Goal: Use online tool/utility: Utilize a website feature to perform a specific function

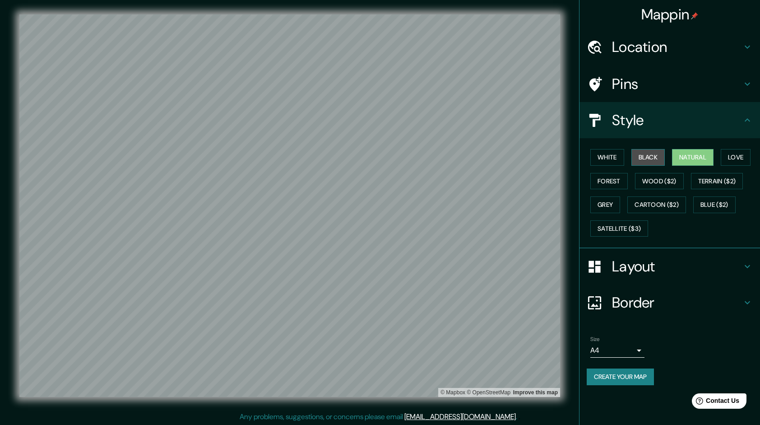
click at [644, 157] on button "Black" at bounding box center [648, 157] width 34 height 17
click at [611, 159] on button "White" at bounding box center [607, 157] width 34 height 17
click at [689, 155] on button "Natural" at bounding box center [693, 157] width 42 height 17
click at [190, 202] on div at bounding box center [190, 199] width 7 height 7
click at [599, 153] on button "White" at bounding box center [607, 157] width 34 height 17
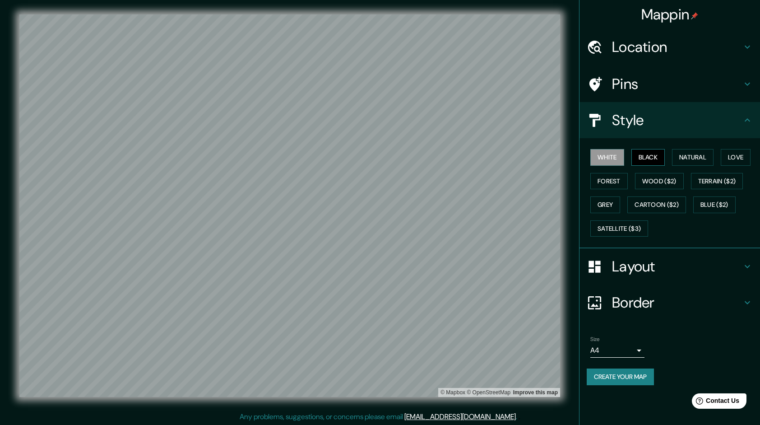
click at [651, 149] on button "Black" at bounding box center [648, 157] width 34 height 17
click at [615, 185] on button "Forest" at bounding box center [608, 181] width 37 height 17
click at [664, 175] on button "Wood ($2)" at bounding box center [659, 181] width 49 height 17
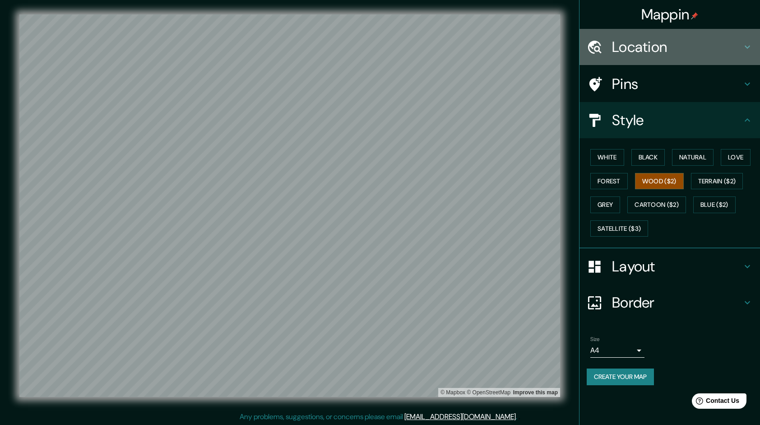
click at [603, 43] on div at bounding box center [599, 47] width 25 height 16
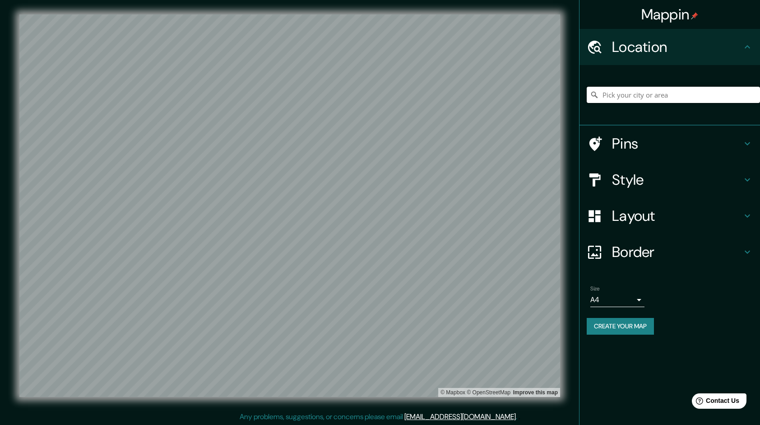
click at [627, 94] on input "Pick your city or area" at bounding box center [673, 95] width 173 height 16
click at [643, 93] on input "[PERSON_NAME][GEOGRAPHIC_DATA][DATE], [GEOGRAPHIC_DATA][PERSON_NAME][DATE], [GE…" at bounding box center [673, 95] width 173 height 16
click at [675, 92] on input "[PERSON_NAME][GEOGRAPHIC_DATA][DATE], [GEOGRAPHIC_DATA][PERSON_NAME][DATE], [GE…" at bounding box center [673, 95] width 173 height 16
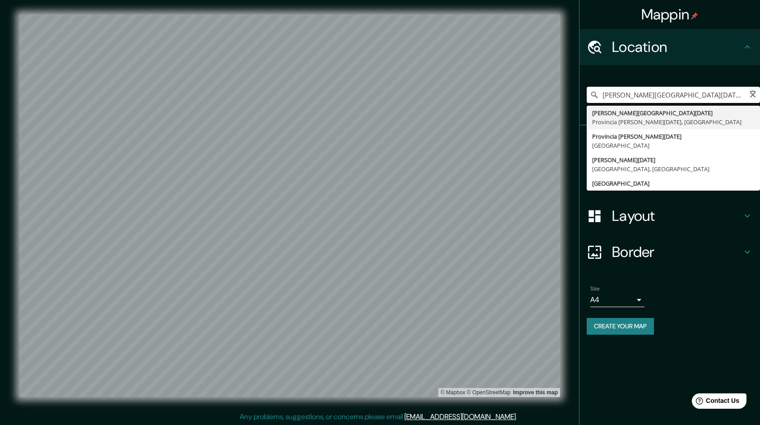
type input "[PERSON_NAME][GEOGRAPHIC_DATA][DATE], [GEOGRAPHIC_DATA][PERSON_NAME][DATE], [GE…"
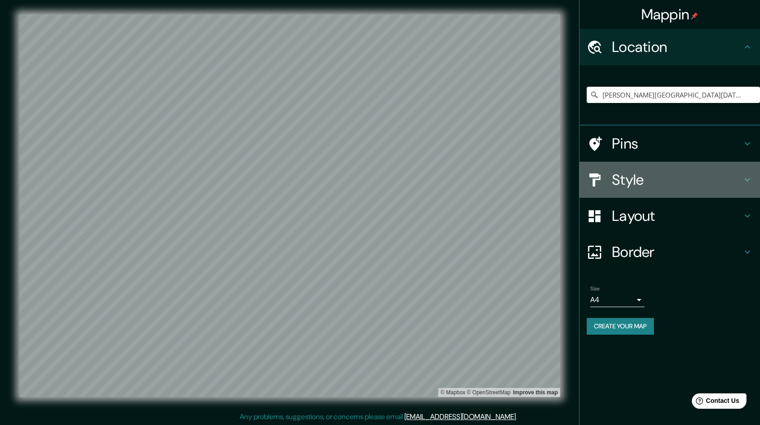
click at [650, 180] on h4 "Style" at bounding box center [677, 180] width 130 height 18
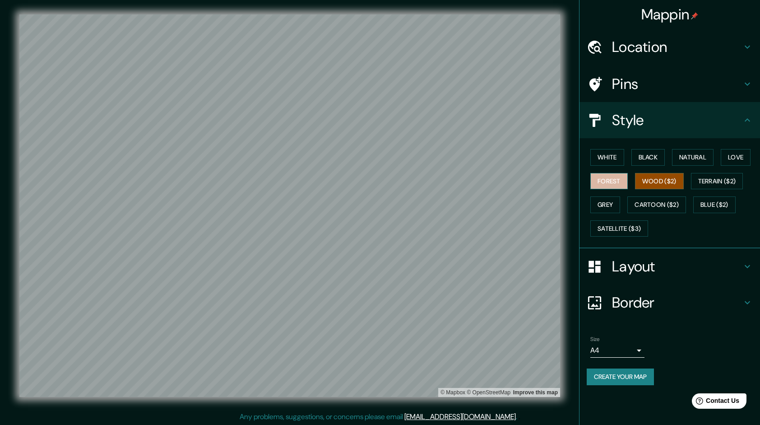
click at [617, 173] on button "Forest" at bounding box center [608, 181] width 37 height 17
click at [703, 182] on button "Terrain ($2)" at bounding box center [717, 181] width 52 height 17
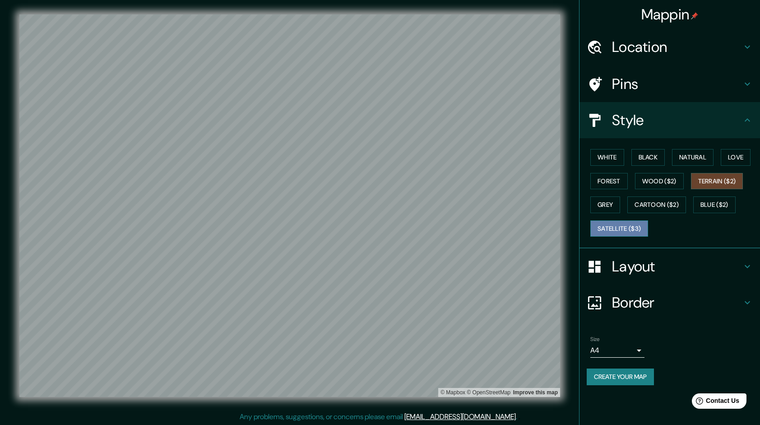
click at [619, 227] on button "Satellite ($3)" at bounding box center [619, 228] width 58 height 17
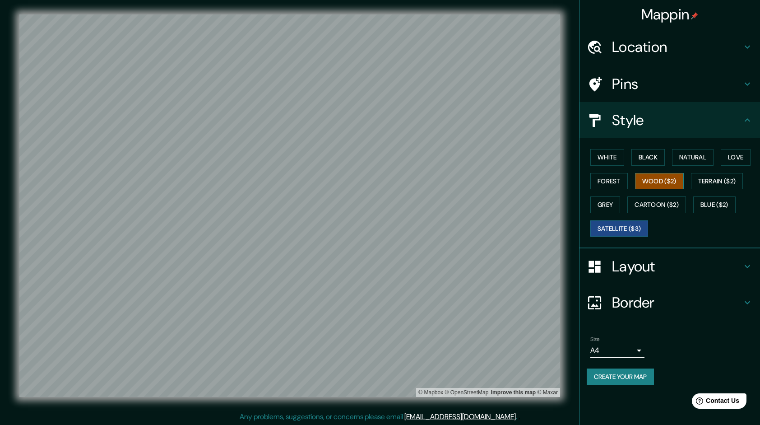
click at [647, 184] on button "Wood ($2)" at bounding box center [659, 181] width 49 height 17
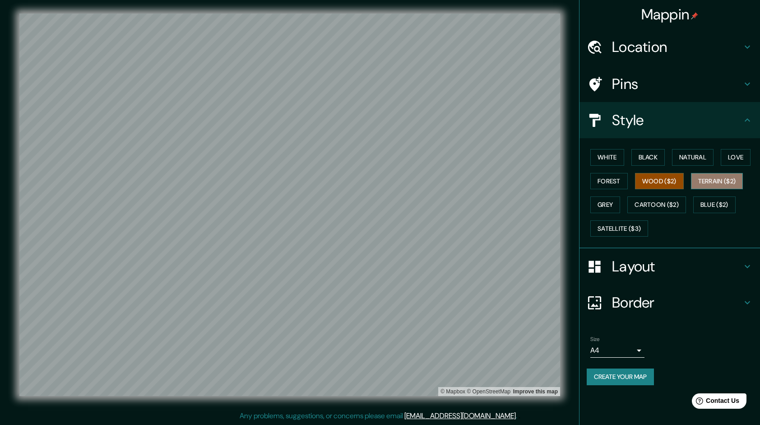
click at [709, 184] on button "Terrain ($2)" at bounding box center [717, 181] width 52 height 17
click at [649, 205] on button "Cartoon ($2)" at bounding box center [656, 204] width 59 height 17
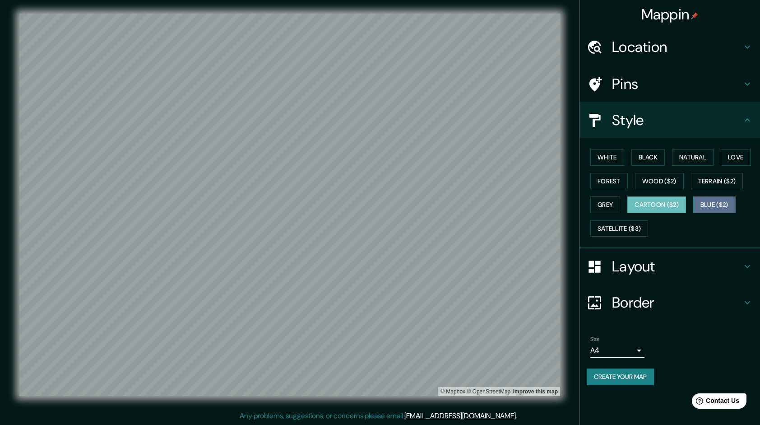
click at [709, 200] on button "Blue ($2)" at bounding box center [714, 204] width 42 height 17
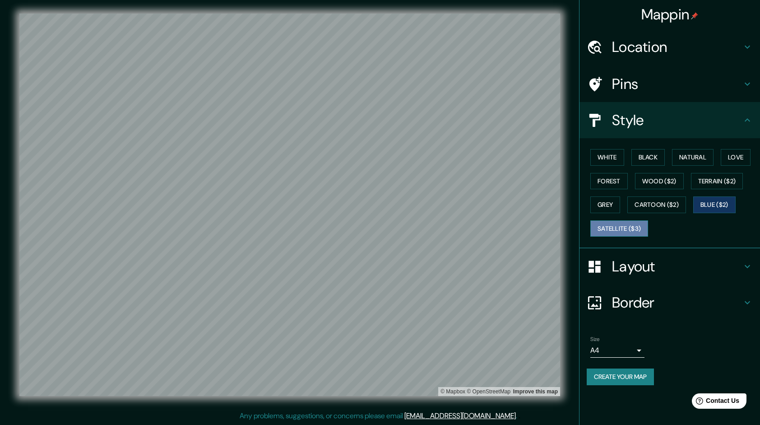
click at [622, 226] on button "Satellite ($3)" at bounding box center [619, 228] width 58 height 17
click at [598, 152] on button "White" at bounding box center [607, 157] width 34 height 17
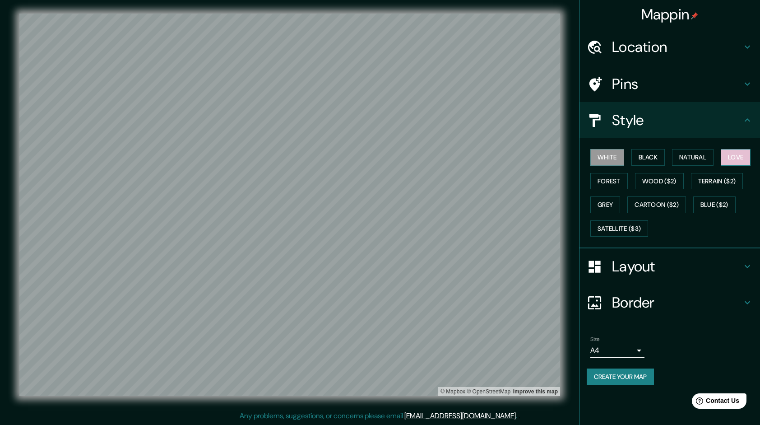
click at [738, 152] on button "Love" at bounding box center [736, 157] width 30 height 17
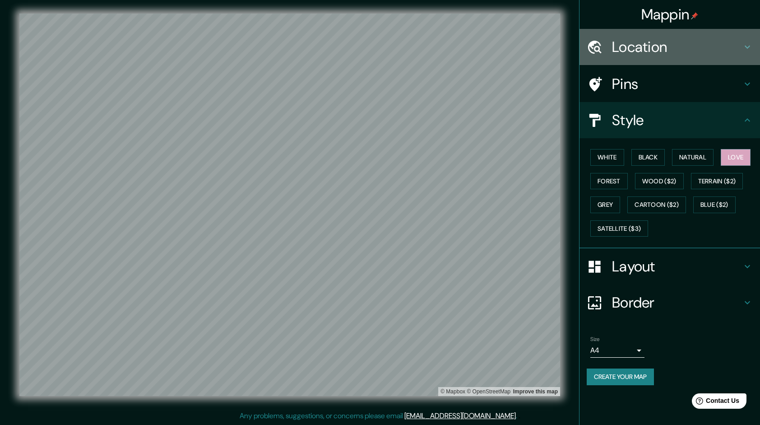
click at [600, 49] on icon at bounding box center [595, 47] width 16 height 16
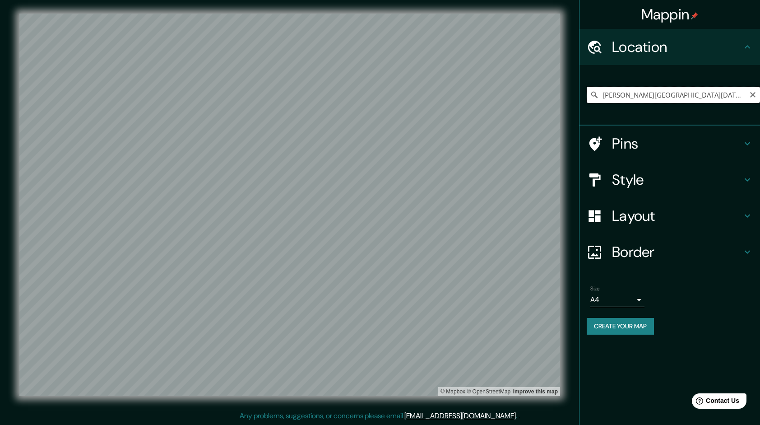
click at [723, 96] on input "[PERSON_NAME][GEOGRAPHIC_DATA][DATE], [GEOGRAPHIC_DATA][PERSON_NAME][DATE], [GE…" at bounding box center [673, 95] width 173 height 16
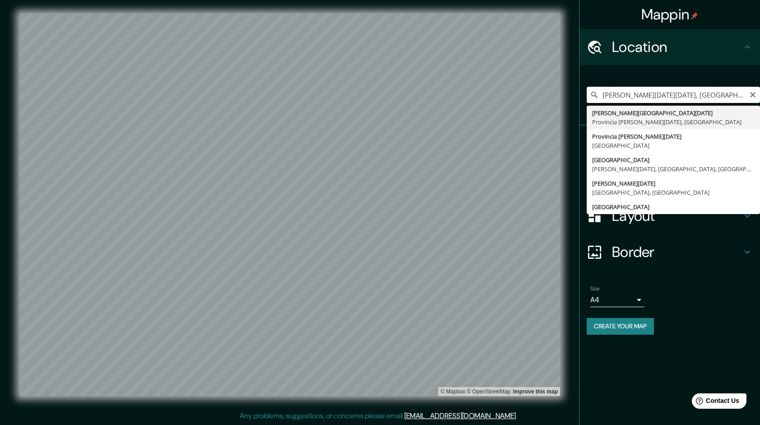
click at [701, 94] on input "[PERSON_NAME][DATE][DATE], [GEOGRAPHIC_DATA]" at bounding box center [673, 95] width 173 height 16
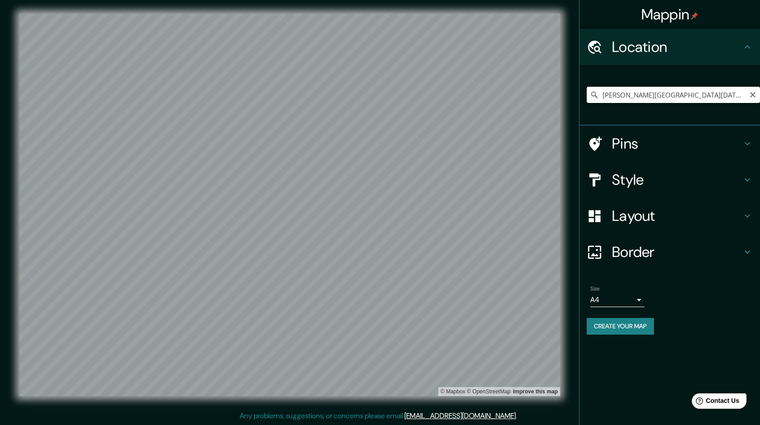
click at [675, 94] on input "[PERSON_NAME][GEOGRAPHIC_DATA][DATE], [GEOGRAPHIC_DATA][PERSON_NAME][DATE], [GE…" at bounding box center [673, 95] width 173 height 16
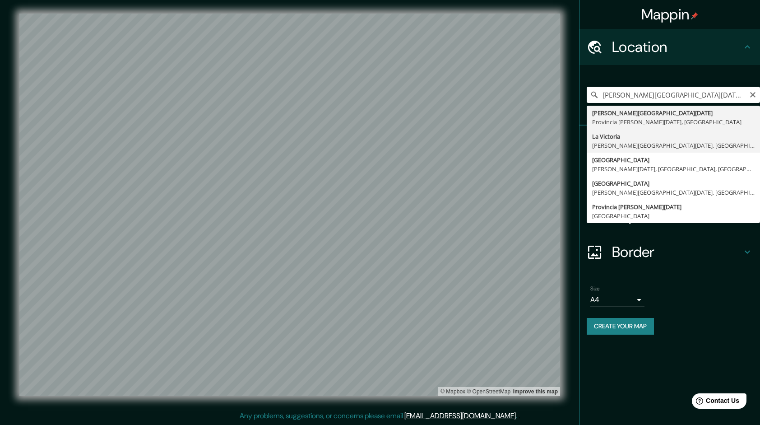
type input "[GEOGRAPHIC_DATA], [PERSON_NAME][GEOGRAPHIC_DATA][DATE], [GEOGRAPHIC_DATA][PERS…"
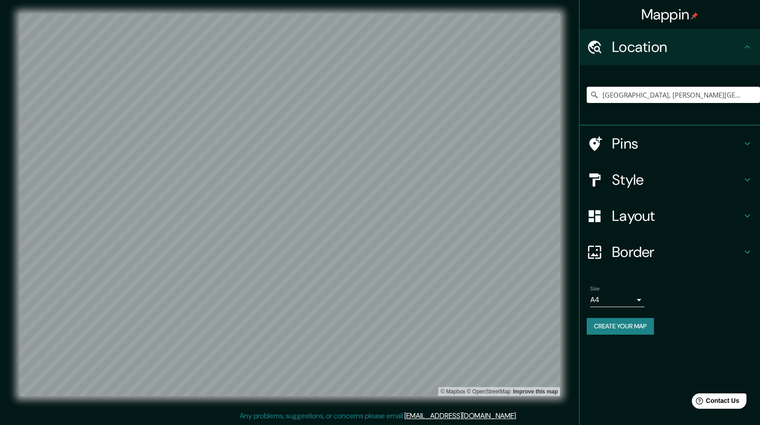
click at [627, 185] on h4 "Style" at bounding box center [677, 180] width 130 height 18
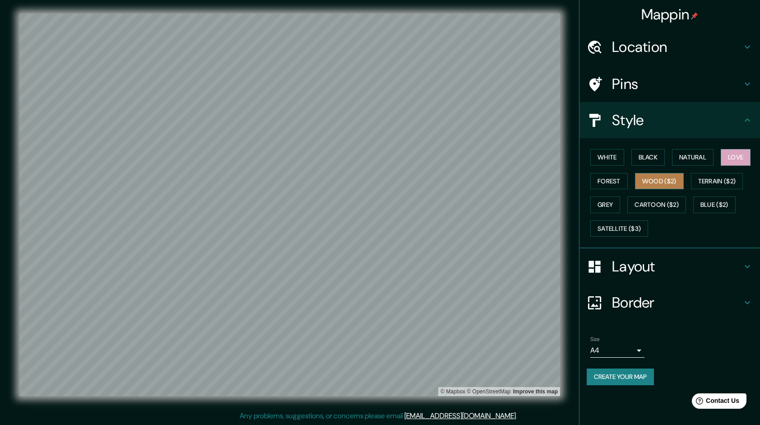
click at [663, 178] on button "Wood ($2)" at bounding box center [659, 181] width 49 height 17
click at [704, 179] on button "Terrain ($2)" at bounding box center [717, 181] width 52 height 17
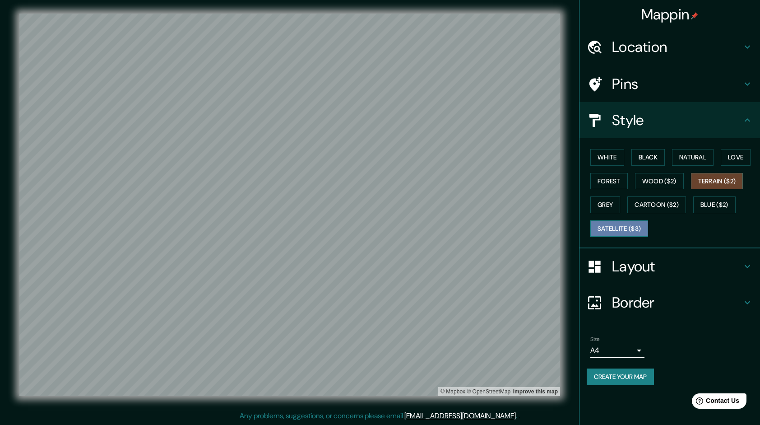
click at [613, 226] on button "Satellite ($3)" at bounding box center [619, 228] width 58 height 17
click at [730, 162] on button "Love" at bounding box center [736, 157] width 30 height 17
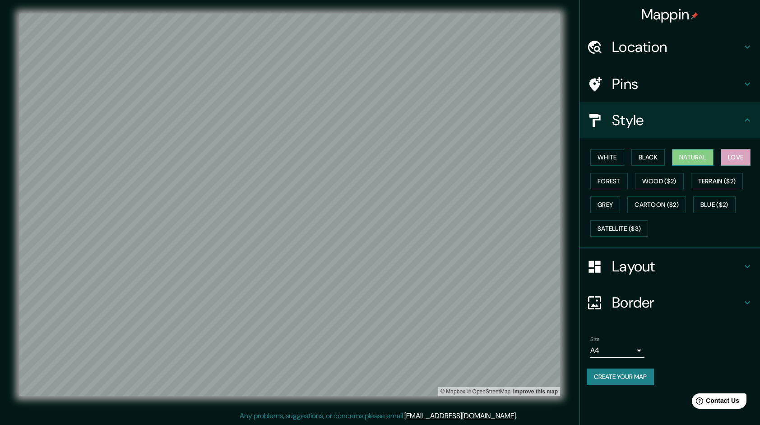
click at [699, 160] on button "Natural" at bounding box center [693, 157] width 42 height 17
click at [645, 160] on button "Black" at bounding box center [648, 157] width 34 height 17
click at [611, 160] on button "White" at bounding box center [607, 157] width 34 height 17
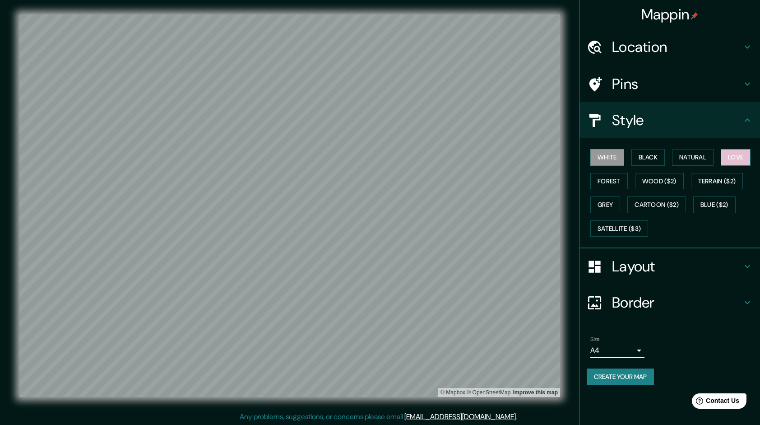
click at [741, 156] on button "Love" at bounding box center [736, 157] width 30 height 17
click at [595, 228] on button "Satellite ($3)" at bounding box center [619, 228] width 58 height 17
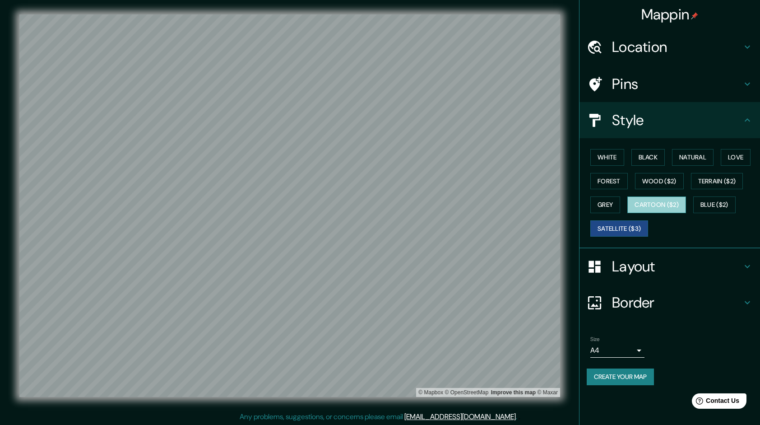
click at [664, 203] on button "Cartoon ($2)" at bounding box center [656, 204] width 59 height 17
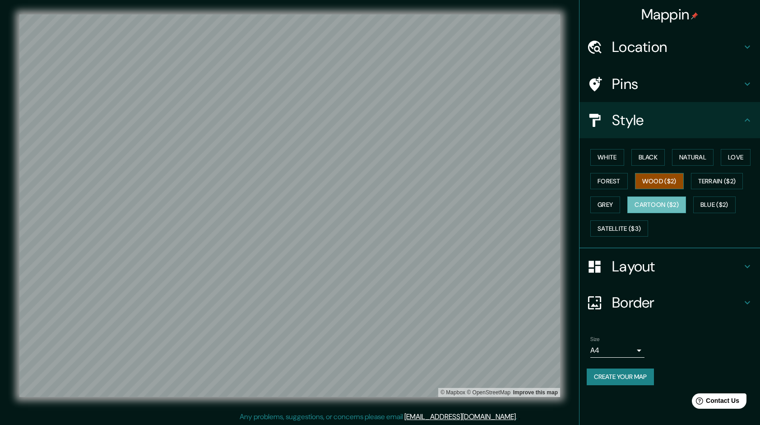
click at [658, 184] on button "Wood ($2)" at bounding box center [659, 181] width 49 height 17
click at [622, 183] on button "Forest" at bounding box center [608, 181] width 37 height 17
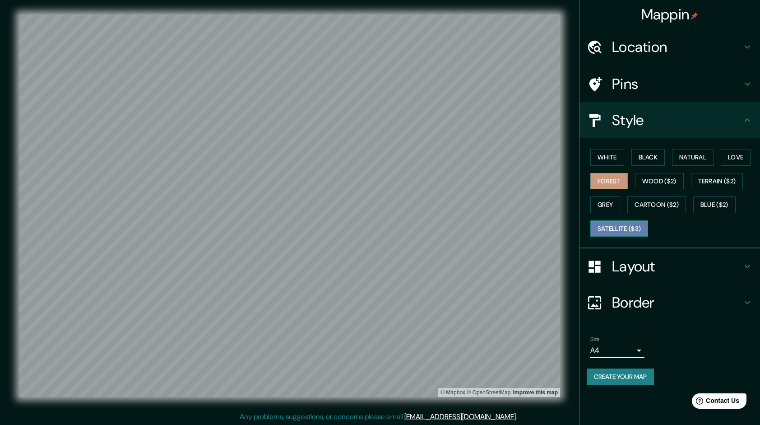
click at [612, 227] on button "Satellite ($3)" at bounding box center [619, 228] width 58 height 17
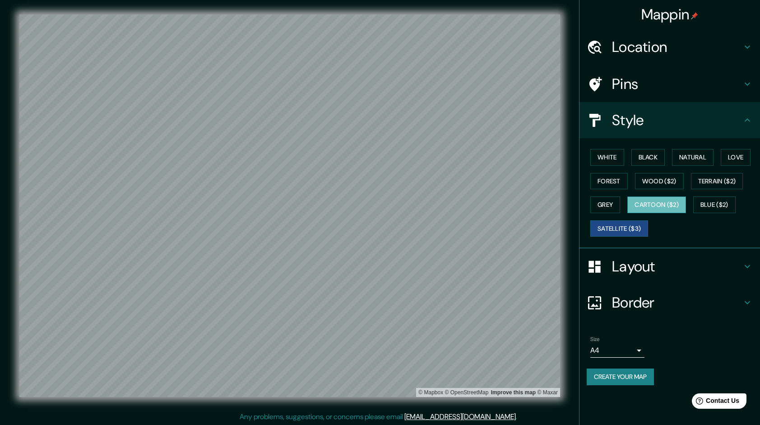
click at [650, 205] on button "Cartoon ($2)" at bounding box center [656, 204] width 59 height 17
click at [606, 231] on button "Satellite ($3)" at bounding box center [619, 228] width 58 height 17
click at [641, 204] on button "Cartoon ($2)" at bounding box center [656, 204] width 59 height 17
click at [649, 184] on button "Wood ($2)" at bounding box center [659, 181] width 49 height 17
click at [620, 227] on button "Satellite ($3)" at bounding box center [619, 228] width 58 height 17
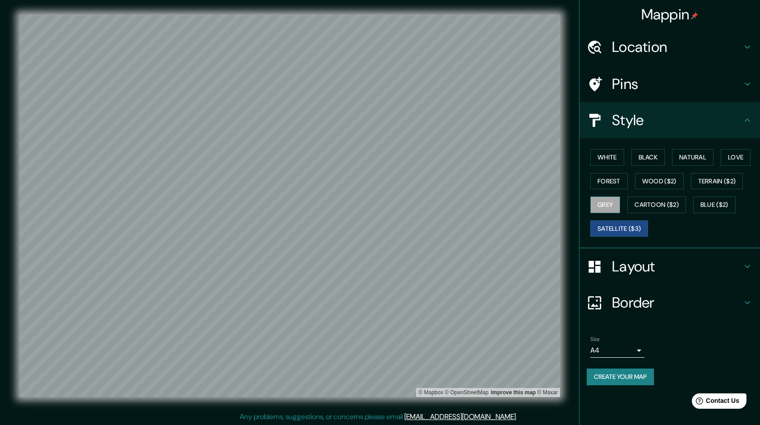
click at [617, 207] on button "Grey" at bounding box center [605, 204] width 30 height 17
click at [662, 178] on button "Wood ($2)" at bounding box center [659, 181] width 49 height 17
click at [522, 73] on div at bounding box center [521, 72] width 7 height 7
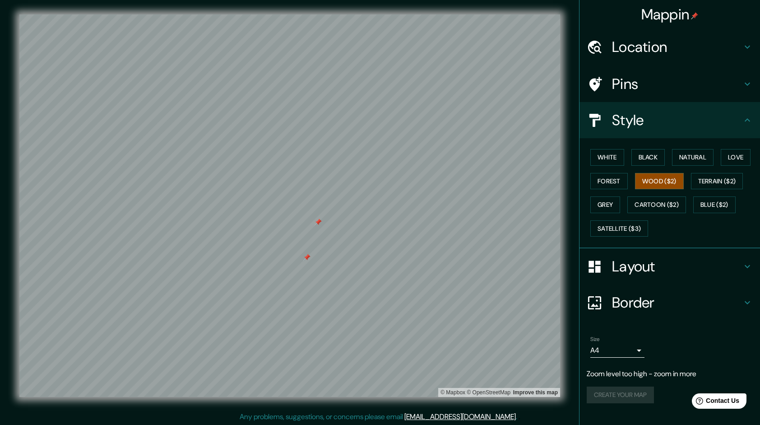
click at [307, 255] on div at bounding box center [306, 257] width 7 height 7
click at [319, 221] on div at bounding box center [318, 221] width 7 height 7
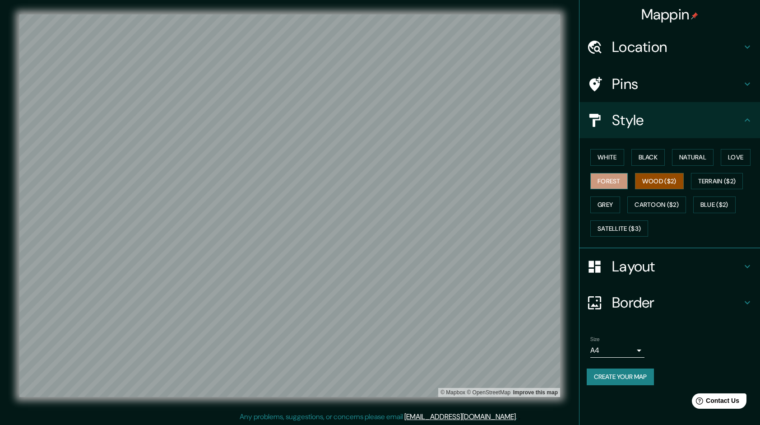
click at [618, 176] on button "Forest" at bounding box center [608, 181] width 37 height 17
click at [708, 181] on button "Terrain ($2)" at bounding box center [717, 181] width 52 height 17
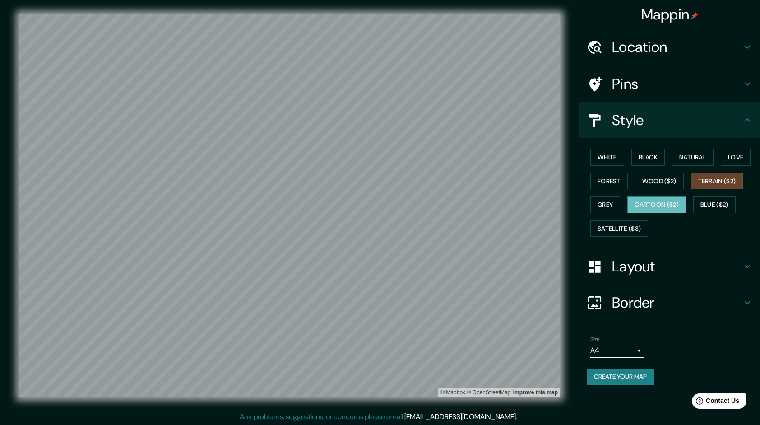
click at [658, 200] on button "Cartoon ($2)" at bounding box center [656, 204] width 59 height 17
click at [598, 205] on button "Grey" at bounding box center [605, 204] width 30 height 17
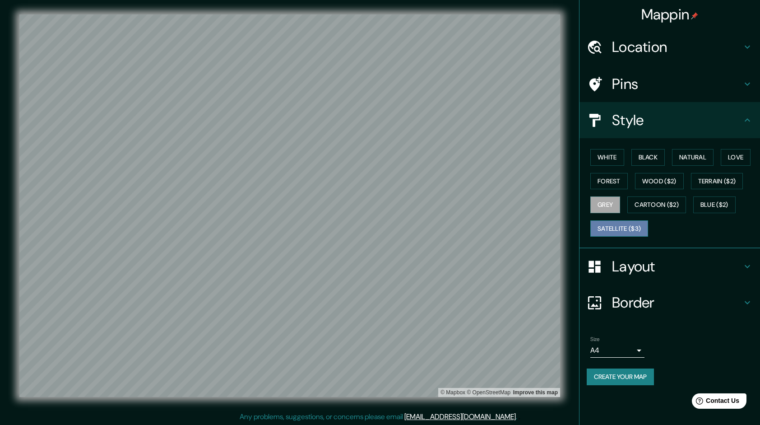
click at [609, 222] on button "Satellite ($3)" at bounding box center [619, 228] width 58 height 17
